Goal: Information Seeking & Learning: Learn about a topic

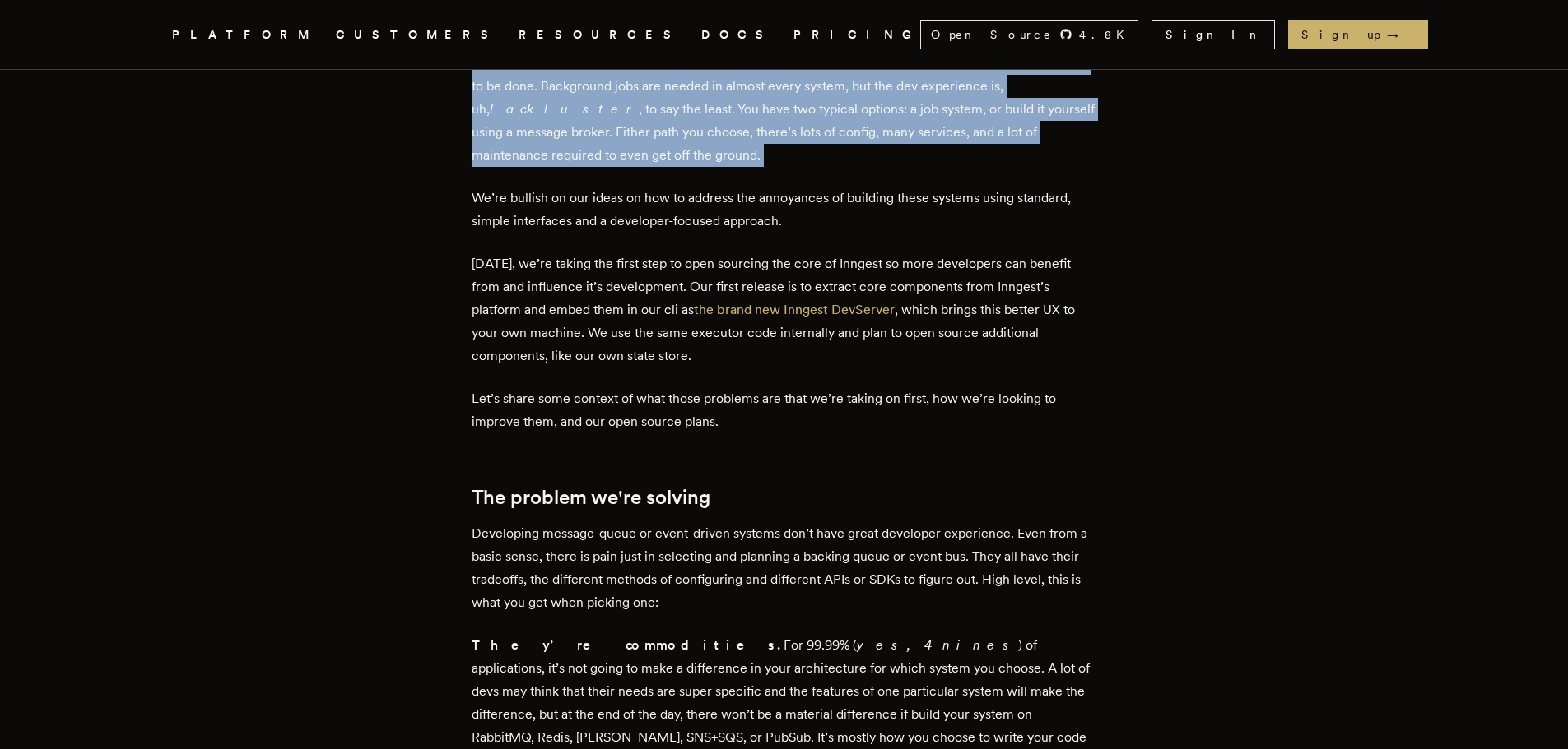
scroll to position [633, 0]
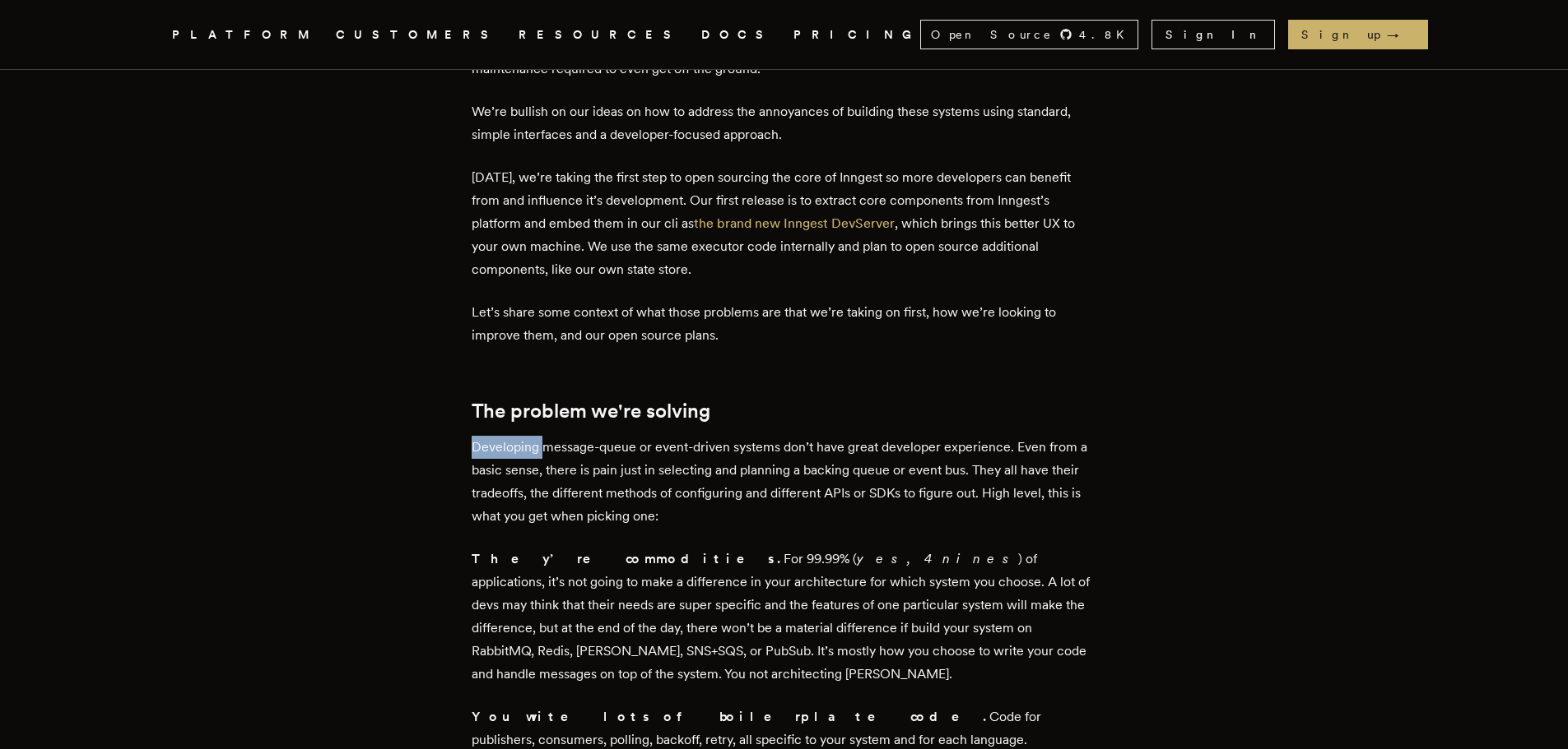
drag, startPoint x: 546, startPoint y: 450, endPoint x: 943, endPoint y: 420, distance: 398.1
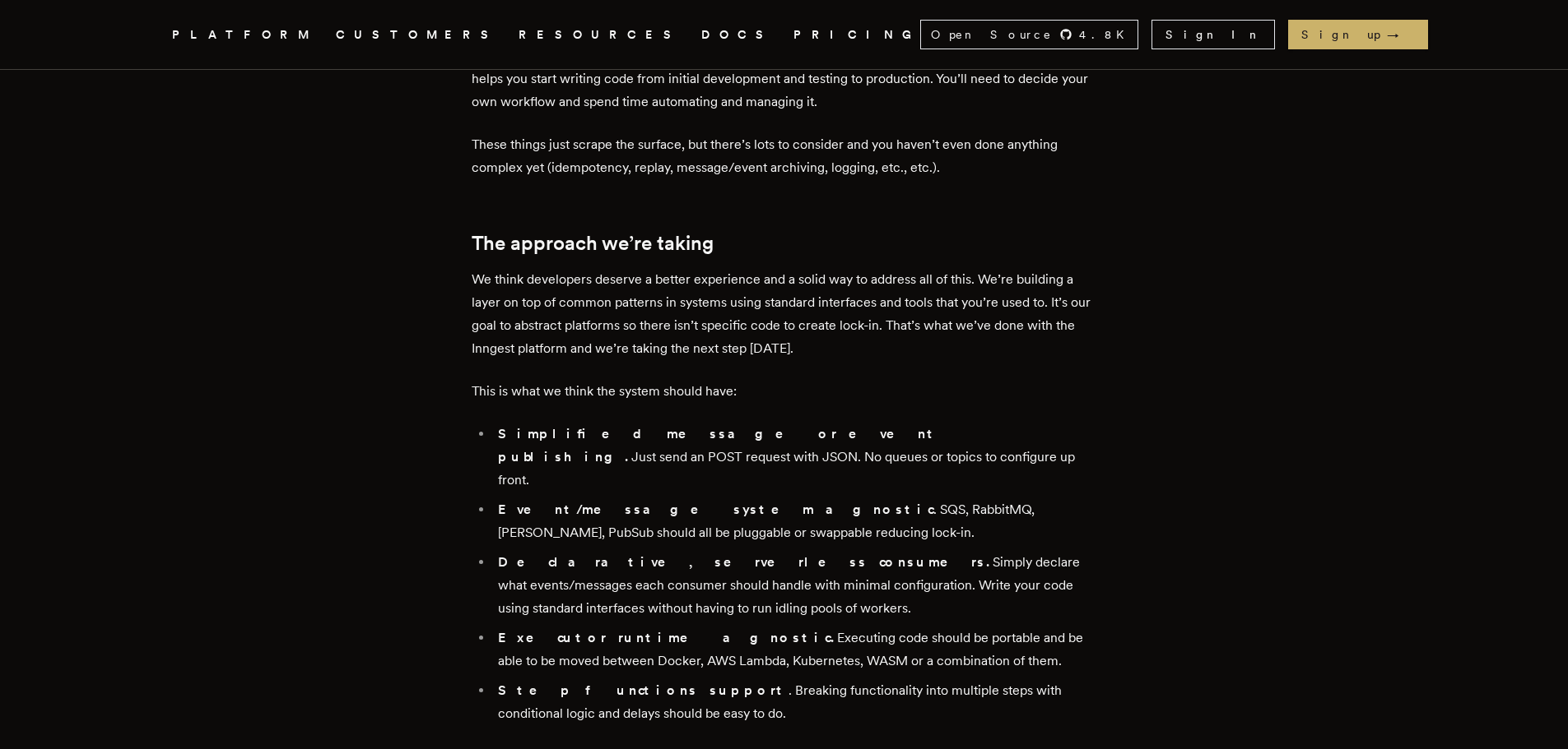
scroll to position [1620, 0]
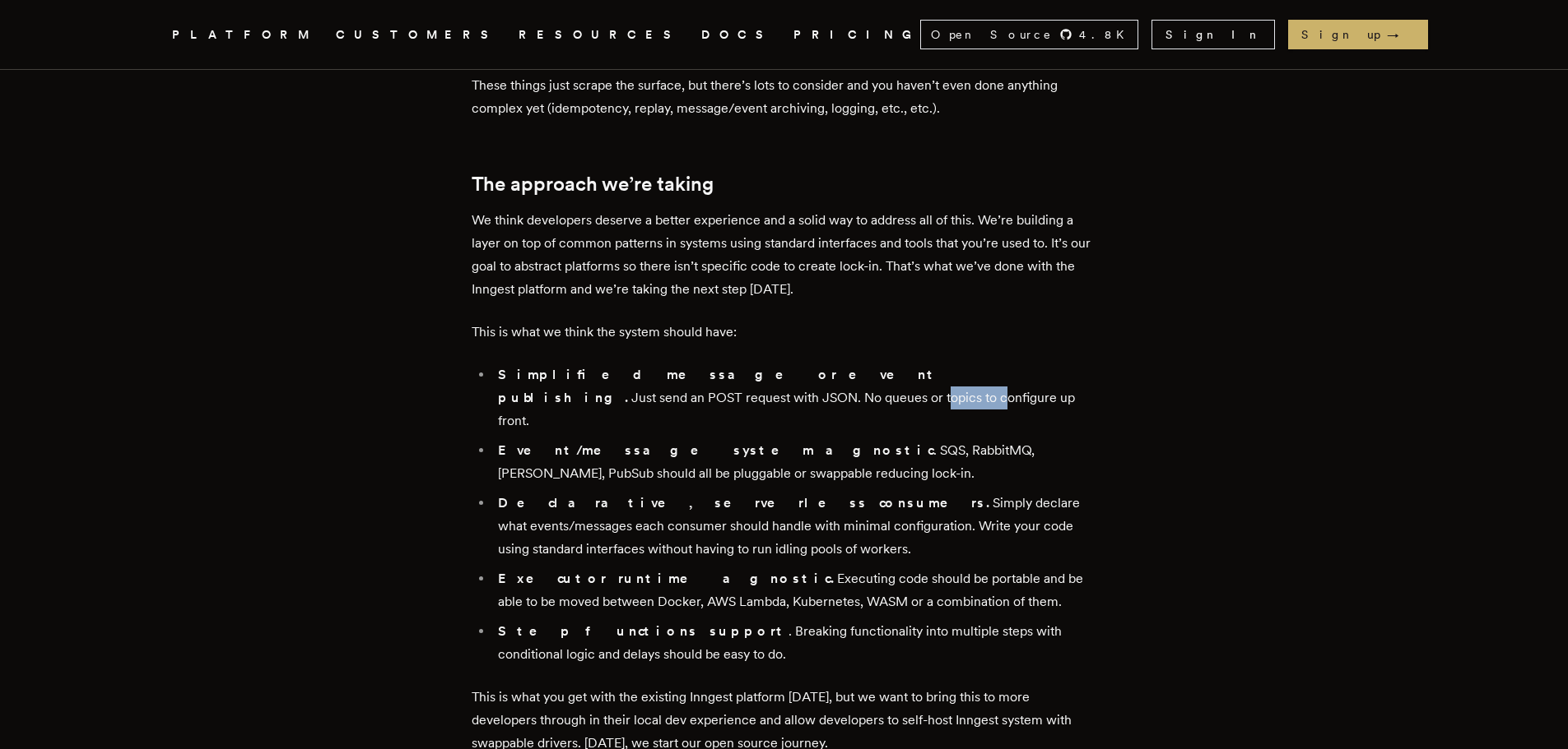
drag, startPoint x: 497, startPoint y: 351, endPoint x: 763, endPoint y: 364, distance: 266.3
click at [605, 363] on ul "Simplified message or event publishing. Just send an POST request with JSON. No…" at bounding box center [784, 514] width 625 height 303
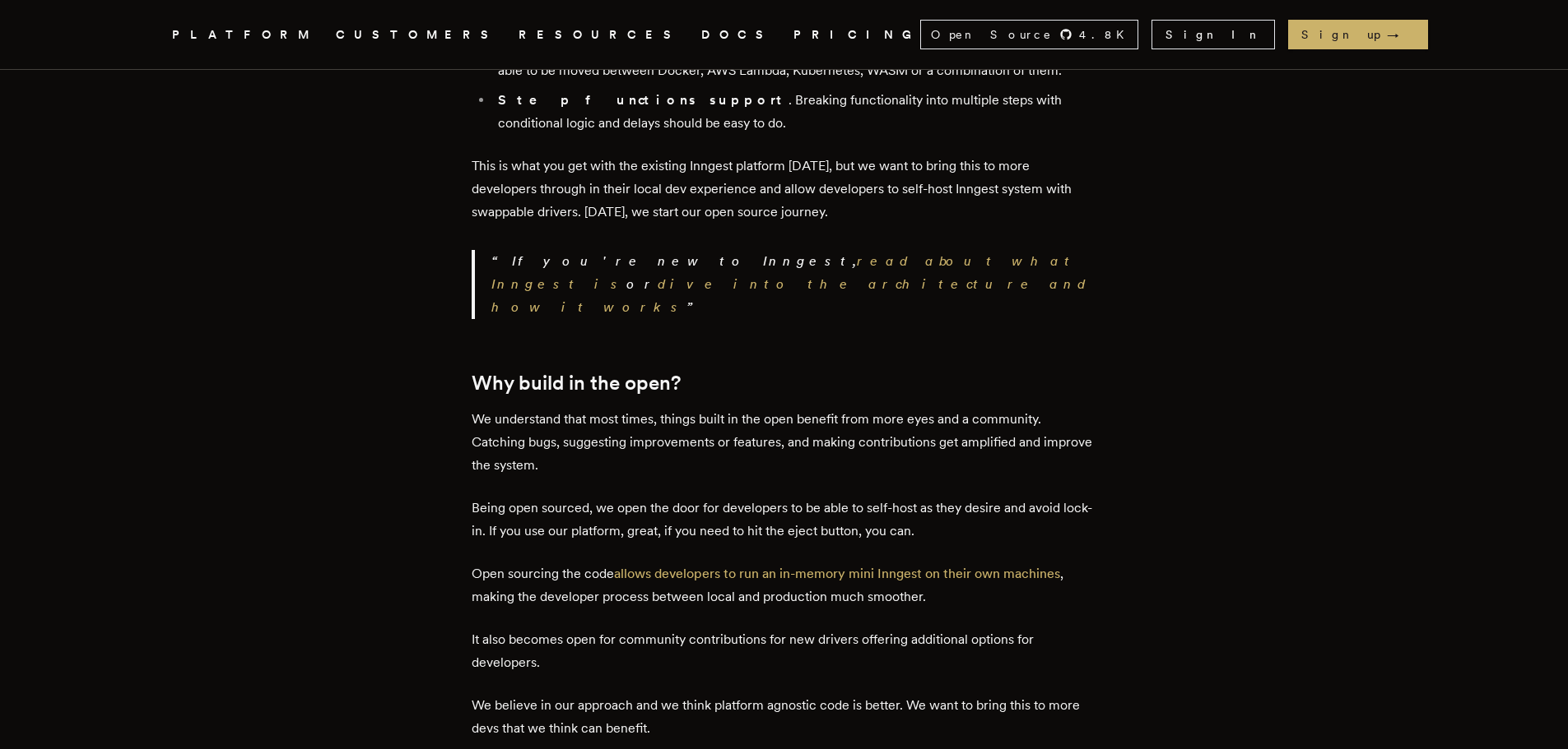
scroll to position [2114, 0]
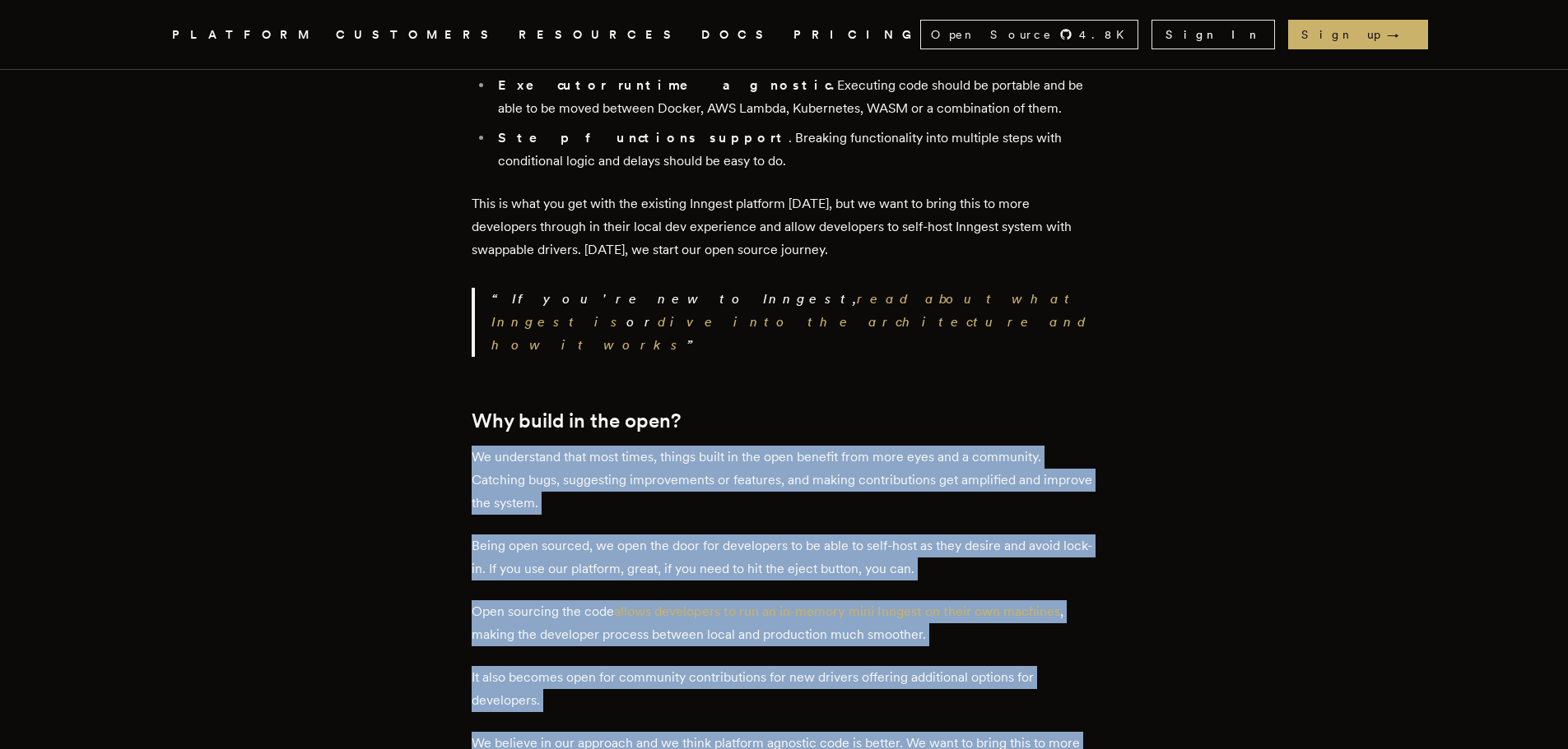
drag, startPoint x: 473, startPoint y: 347, endPoint x: 1162, endPoint y: 671, distance: 761.4
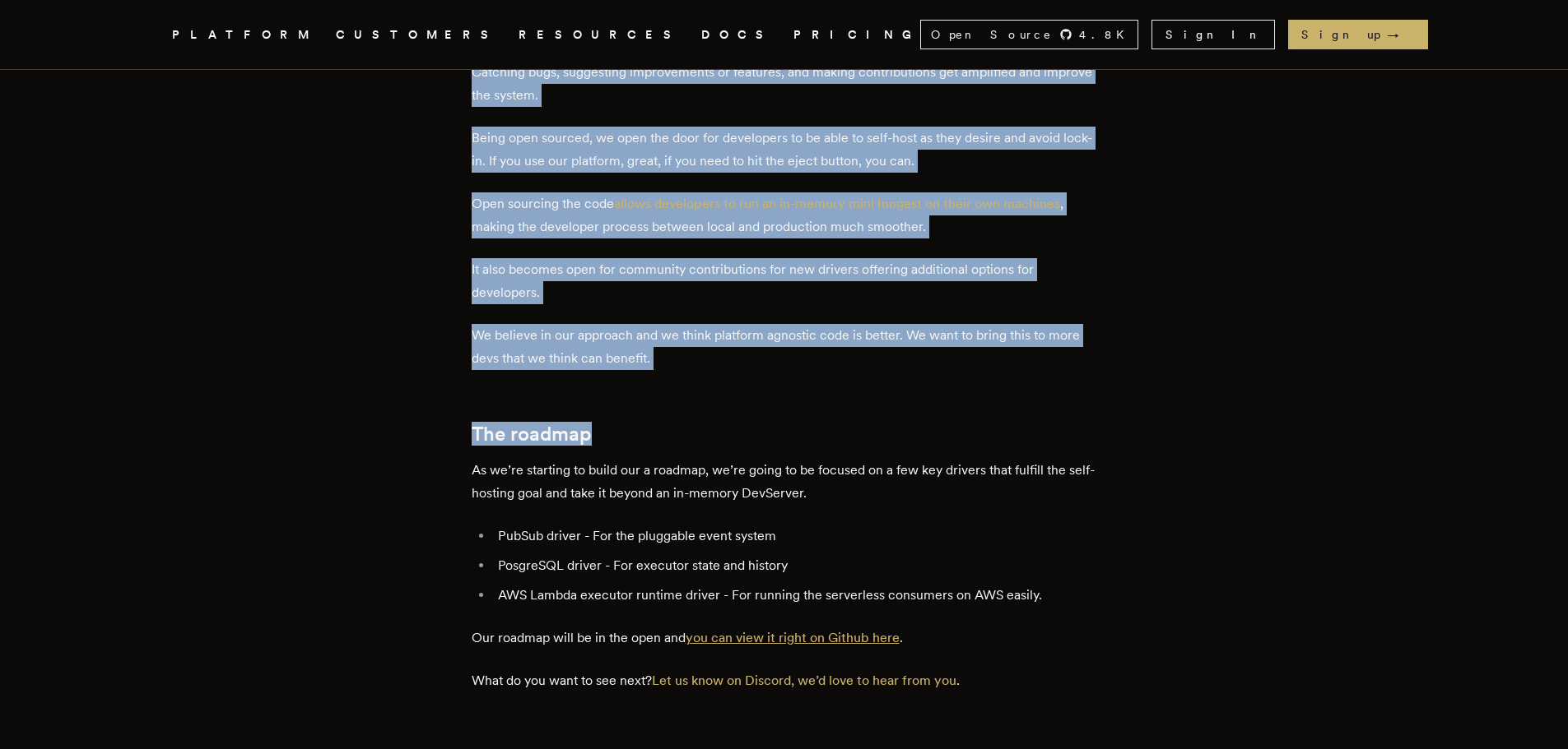
scroll to position [2524, 0]
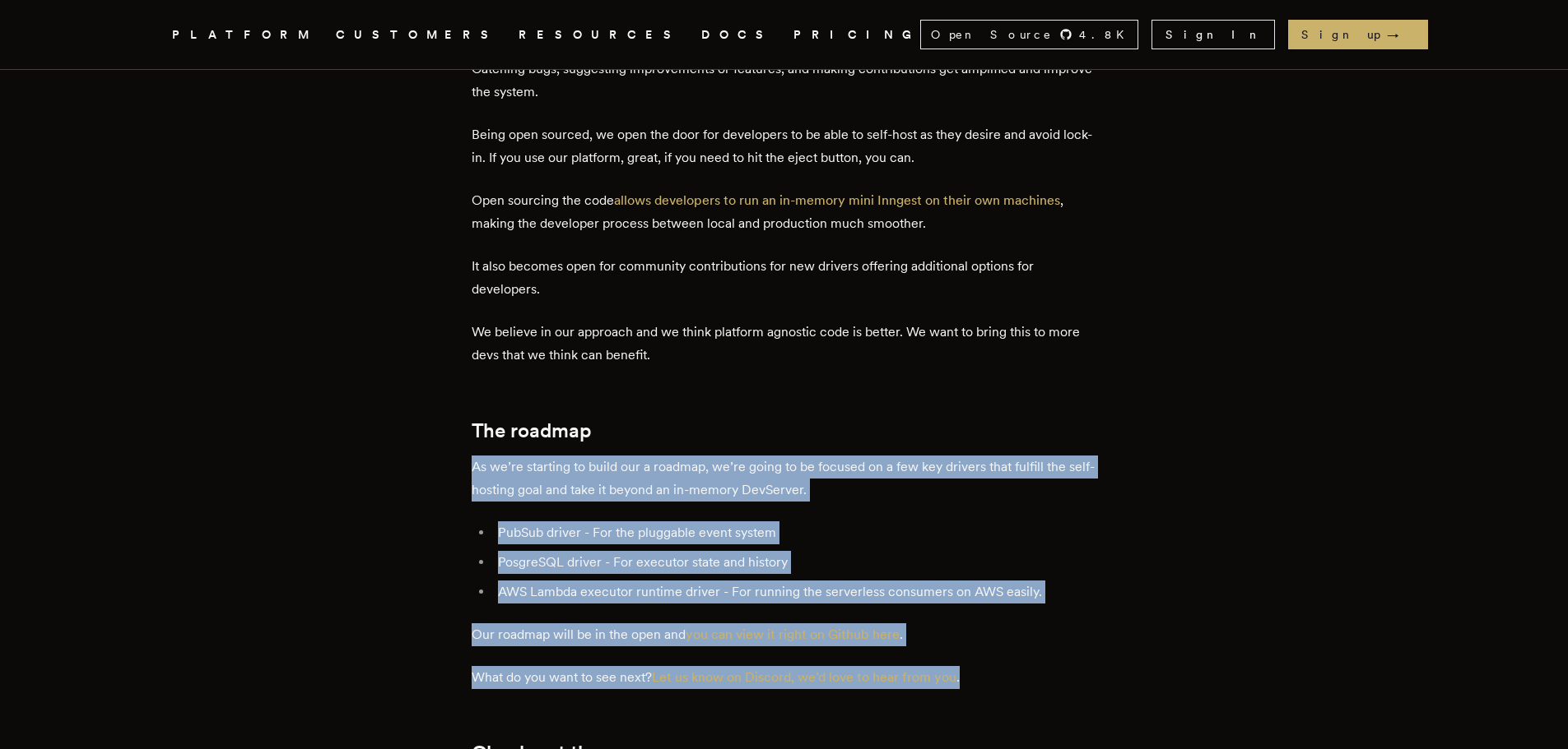
drag, startPoint x: 471, startPoint y: 349, endPoint x: 1091, endPoint y: 567, distance: 657.2
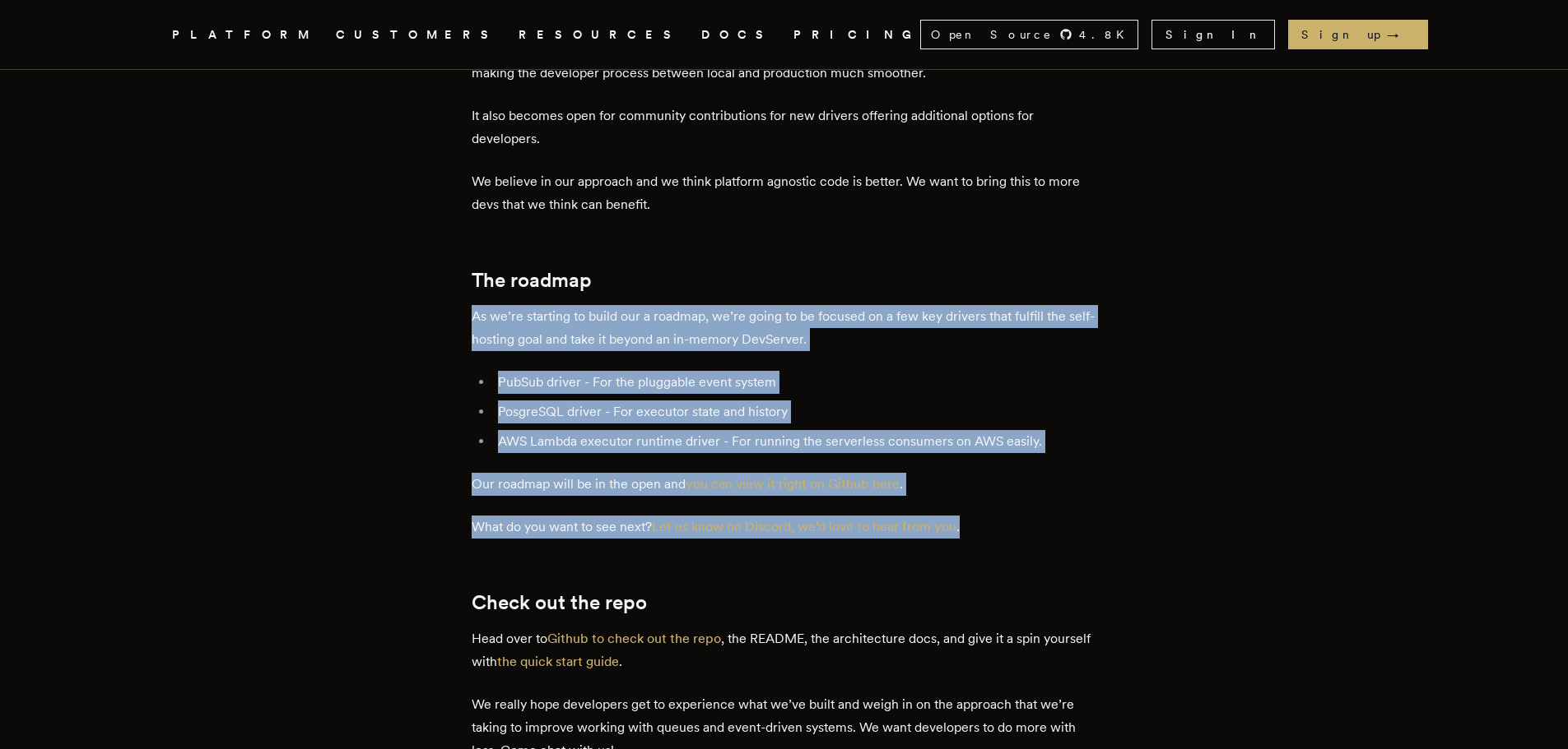
scroll to position [2689, 0]
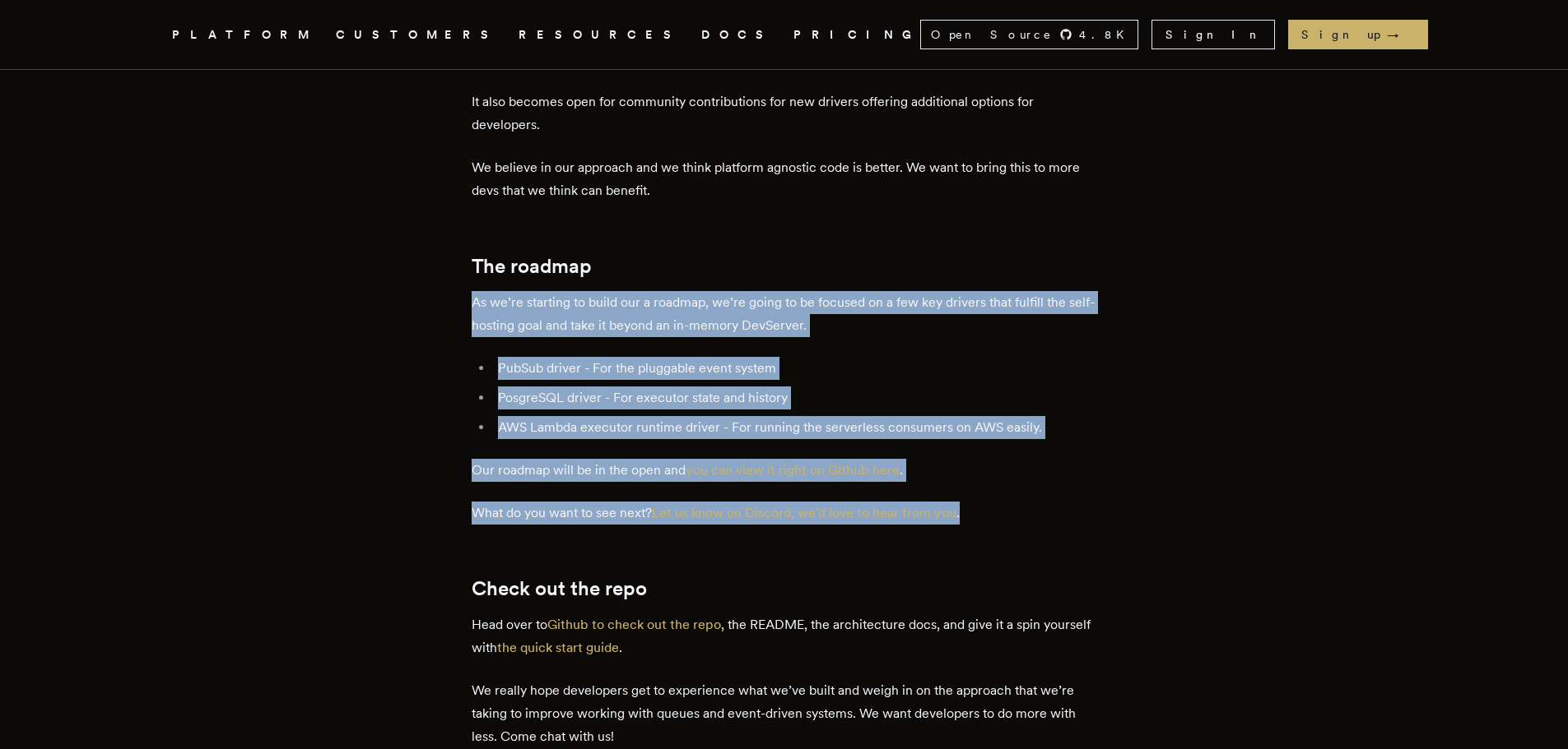
click at [961, 416] on li "AWS Lambda executor runtime driver - For running the serverless consumers on AW…" at bounding box center [795, 427] width 604 height 23
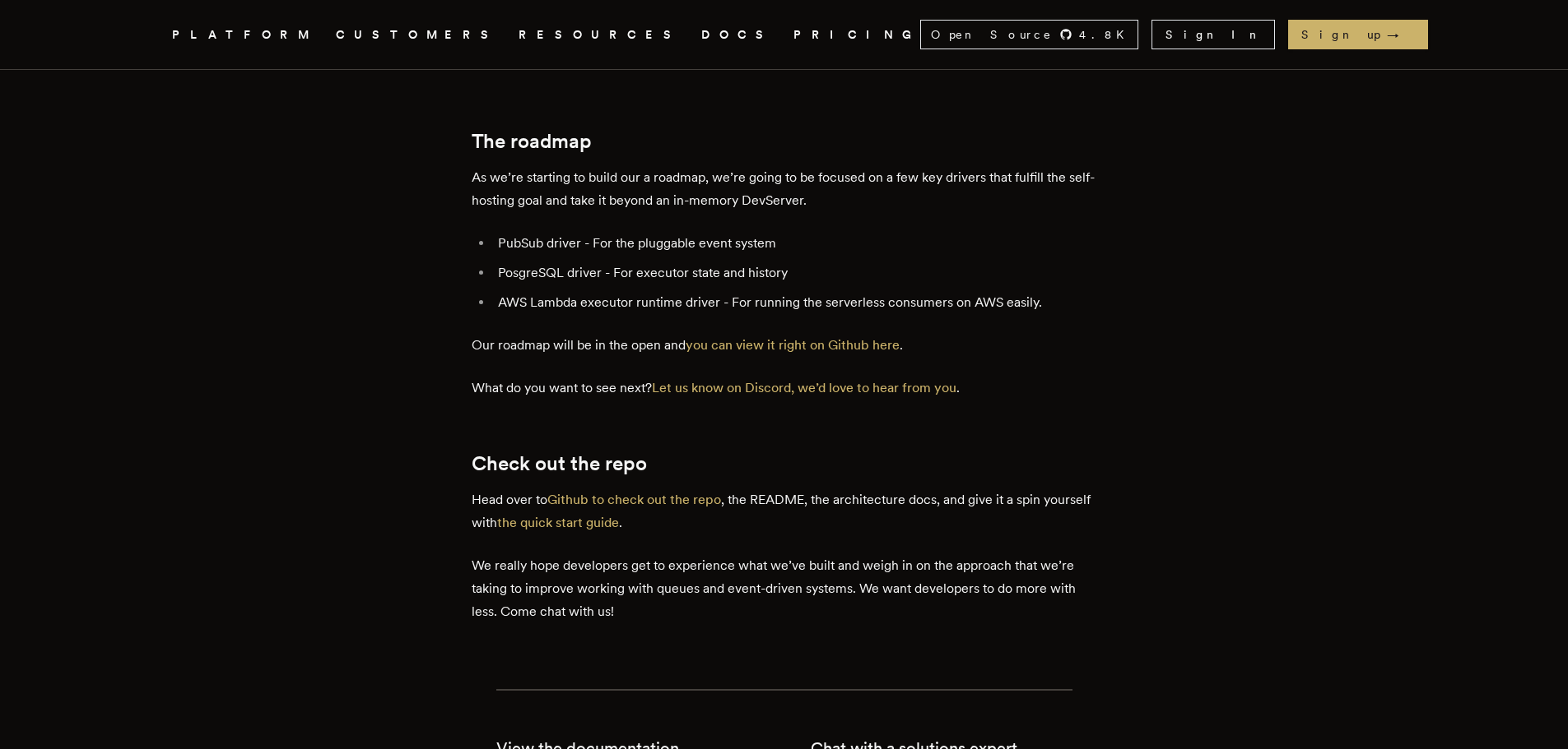
scroll to position [2853, 0]
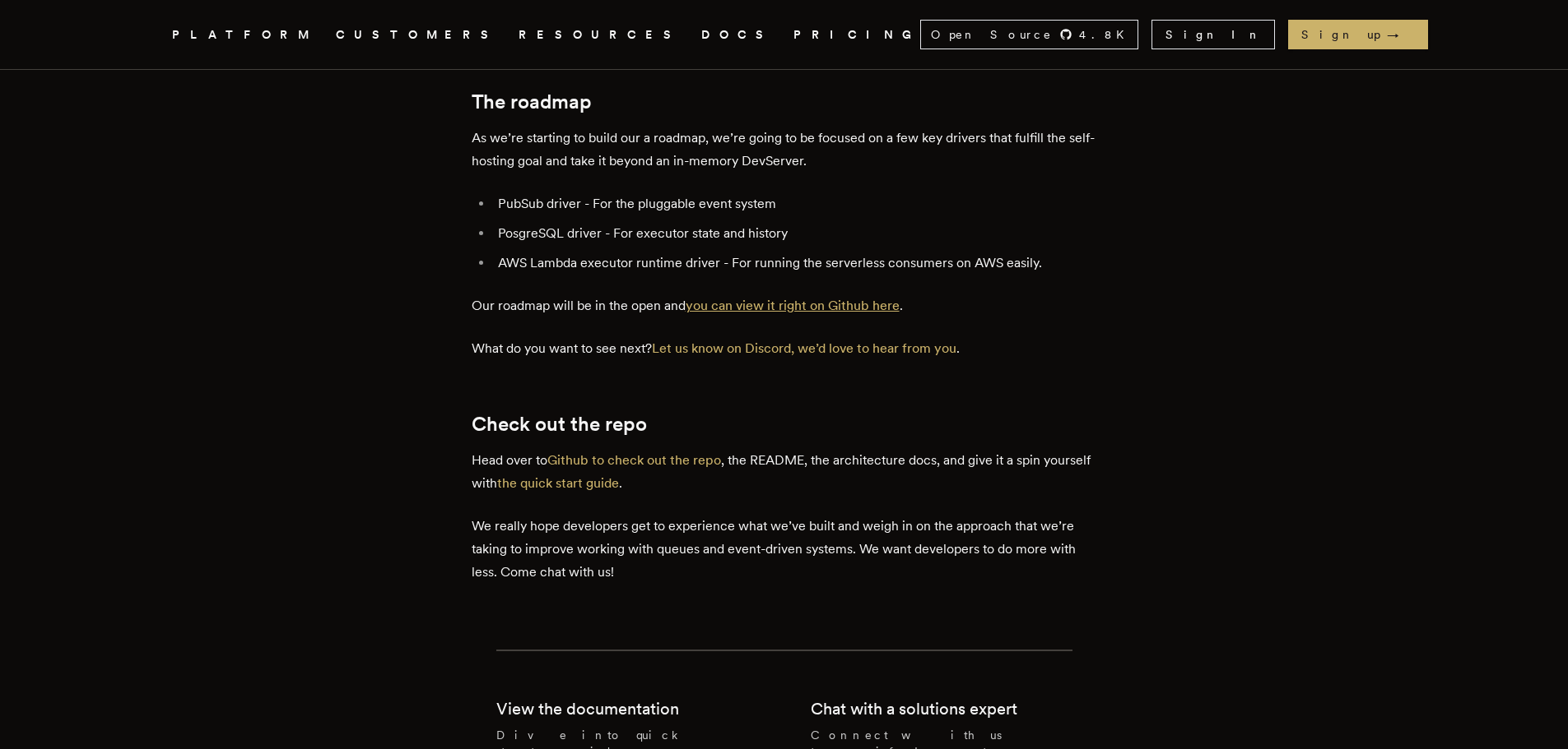
click at [762, 298] on link "you can view it right on Github here" at bounding box center [793, 305] width 214 height 16
